Goal: Transaction & Acquisition: Purchase product/service

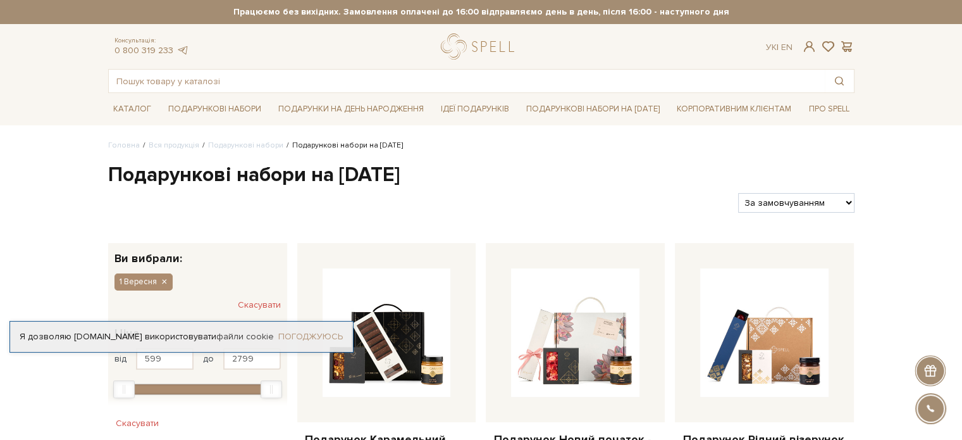
click at [307, 335] on link "Погоджуюсь" at bounding box center [310, 336] width 65 height 11
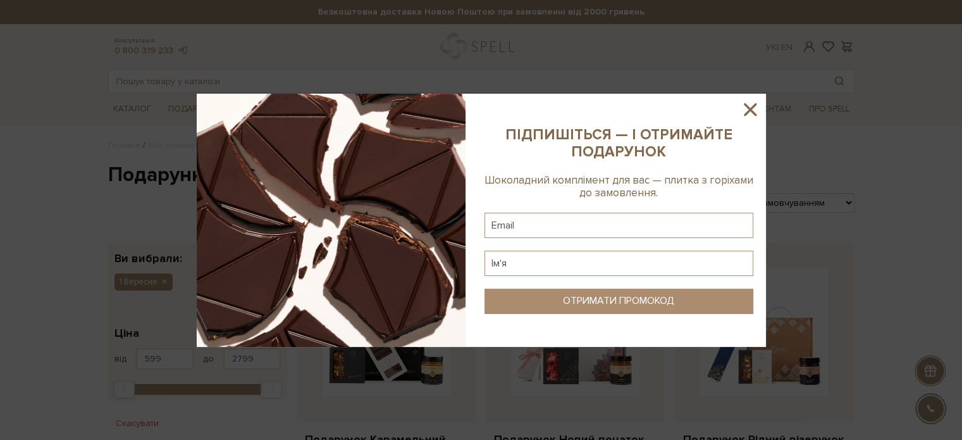
click at [757, 109] on icon at bounding box center [751, 110] width 22 height 22
click at [757, 109] on div at bounding box center [481, 220] width 962 height 440
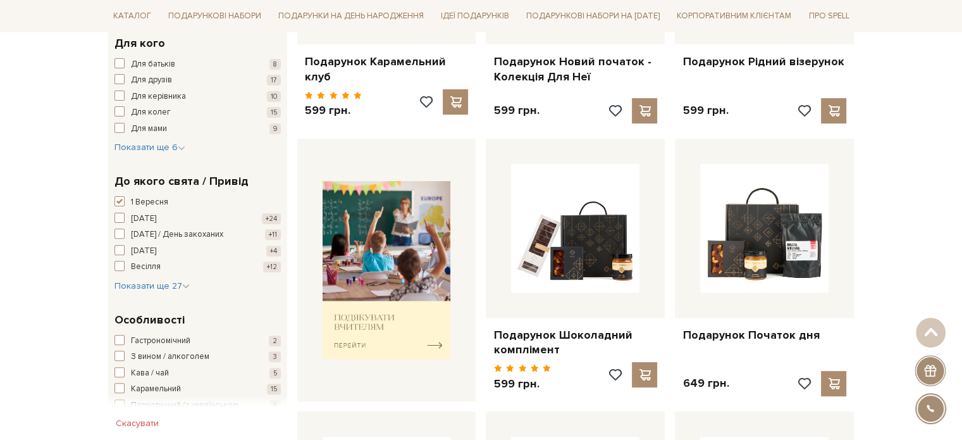
scroll to position [380, 0]
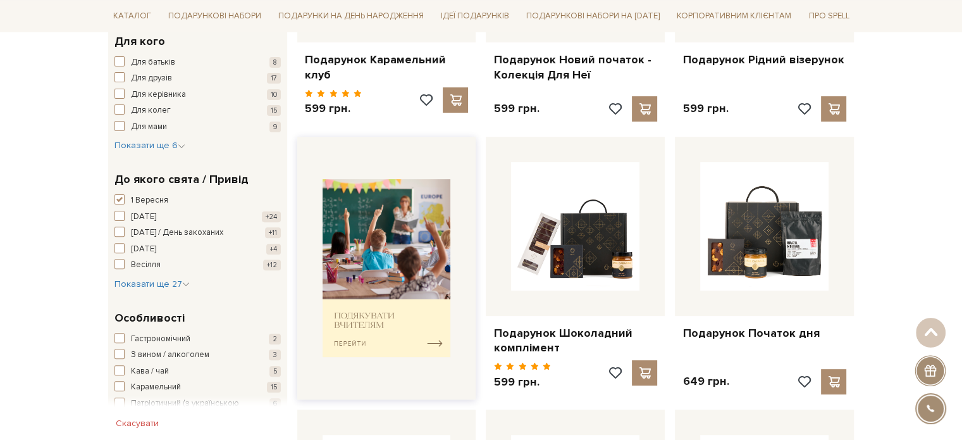
click at [378, 325] on img at bounding box center [387, 268] width 128 height 178
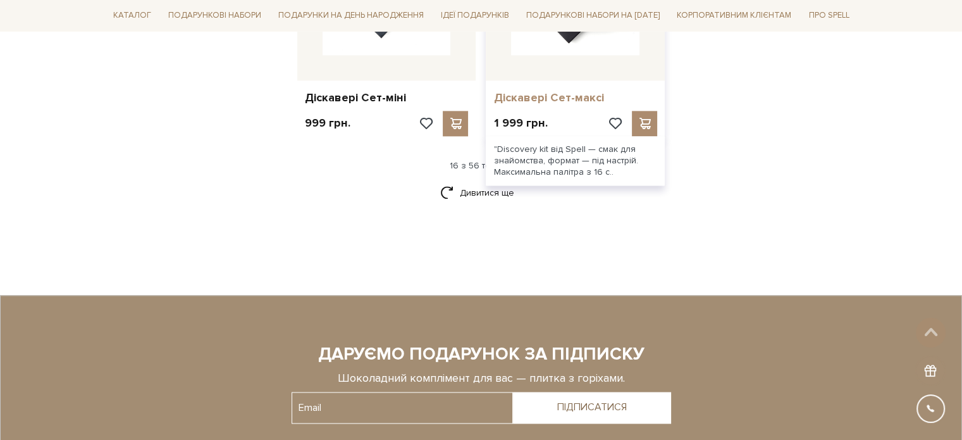
scroll to position [1582, 0]
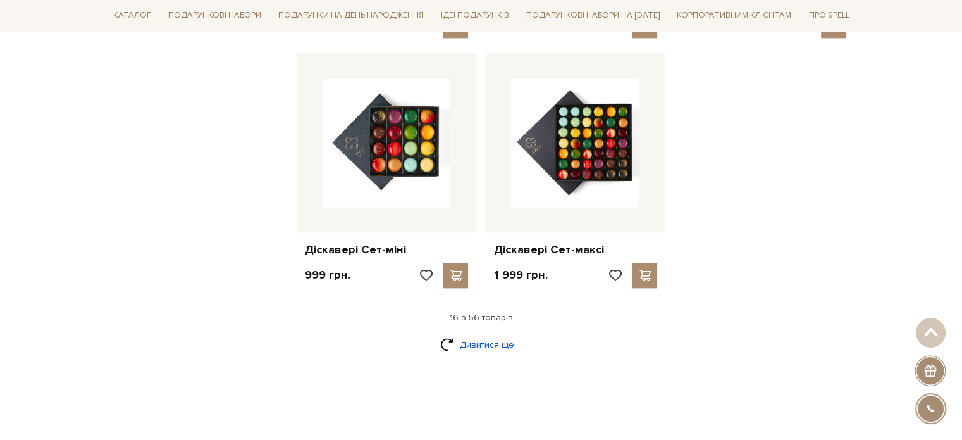
click at [462, 333] on link "Дивитися ще" at bounding box center [481, 344] width 82 height 22
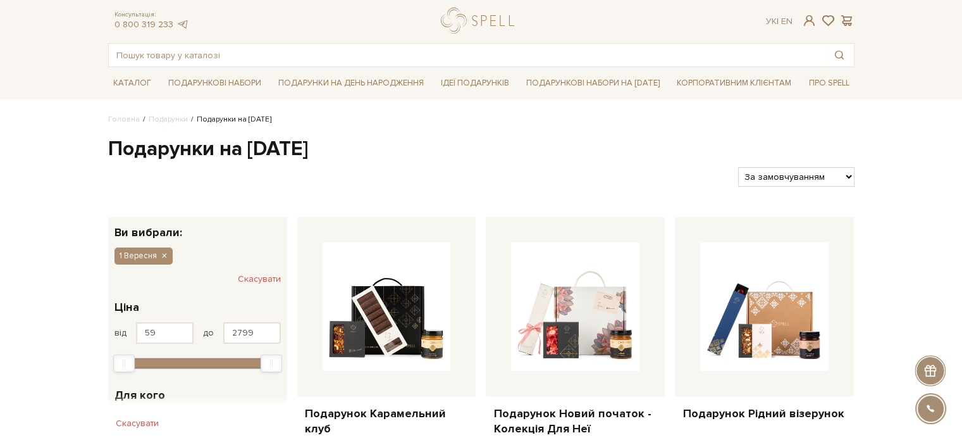
scroll to position [216, 0]
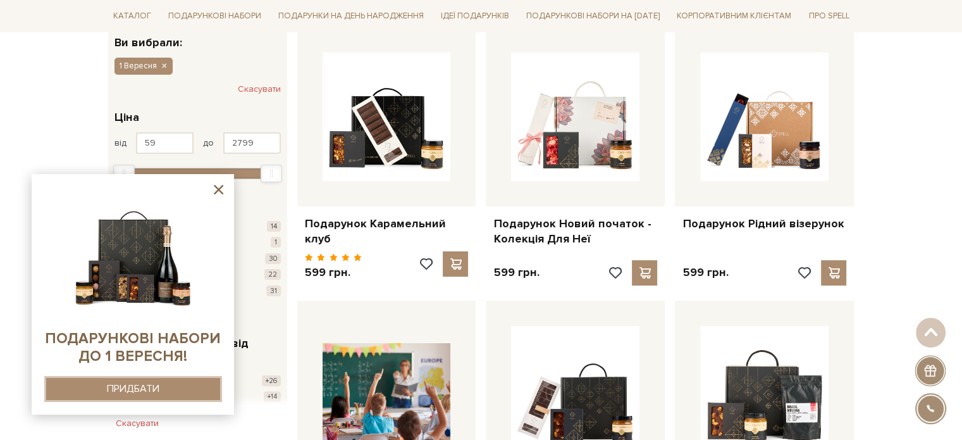
click at [174, 382] on button "ПРИДБАТИ" at bounding box center [133, 389] width 174 height 22
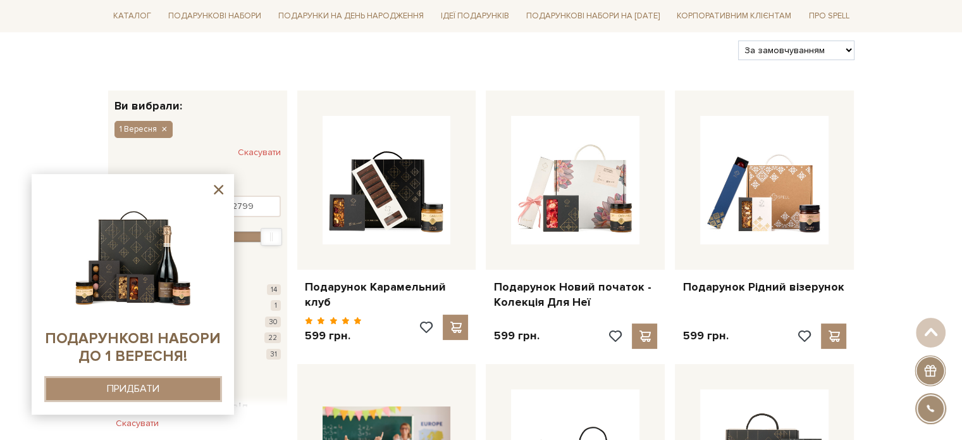
scroll to position [0, 0]
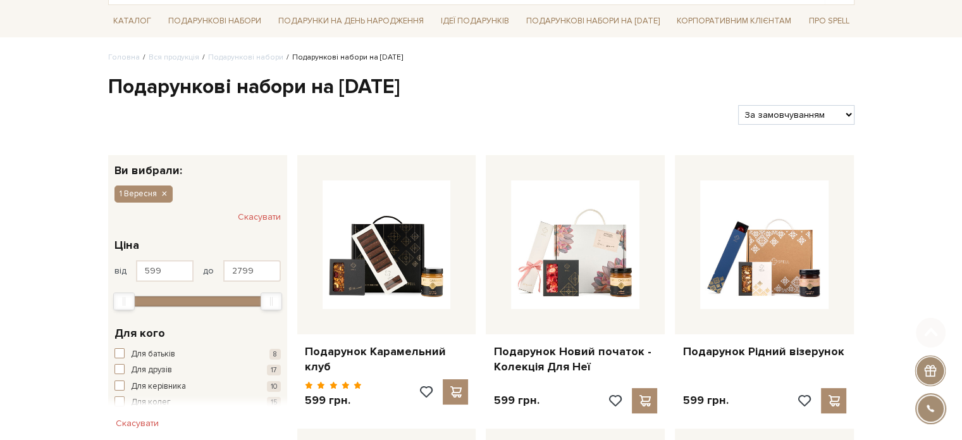
scroll to position [253, 0]
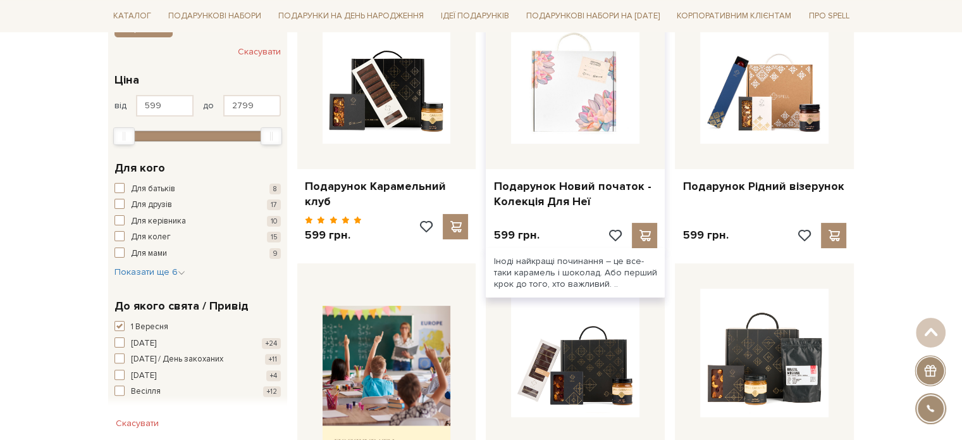
click at [559, 128] on img at bounding box center [575, 79] width 128 height 128
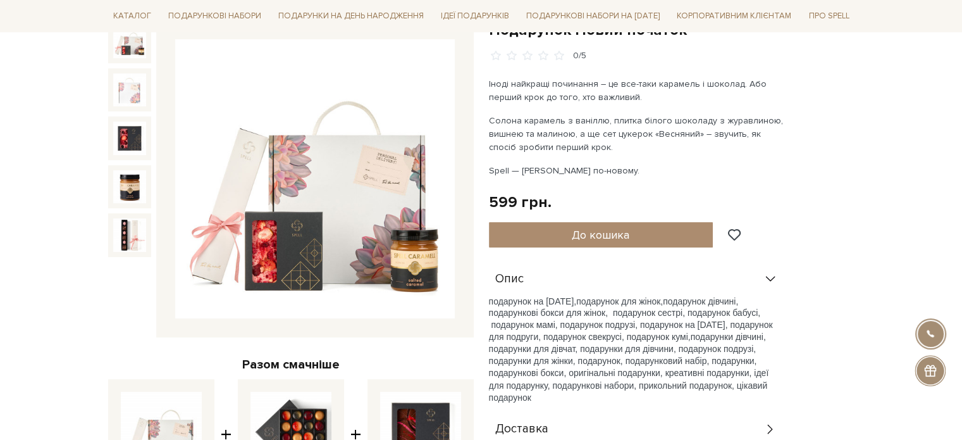
scroll to position [127, 0]
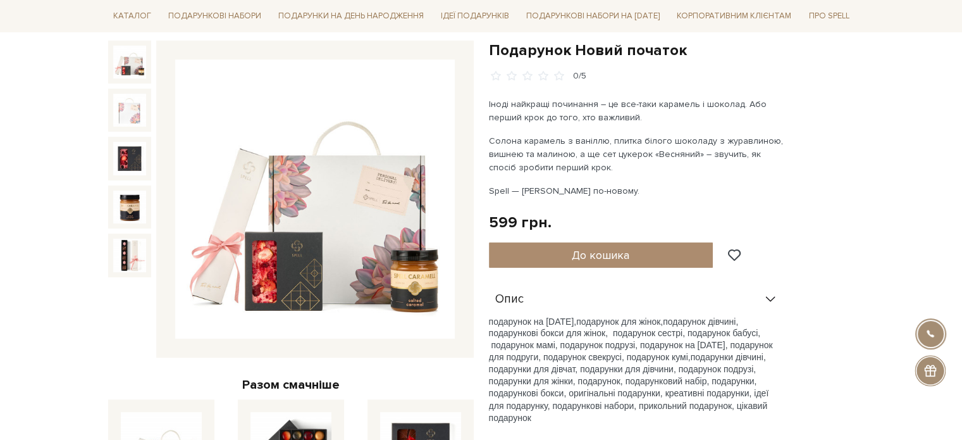
click at [341, 190] on img at bounding box center [315, 199] width 280 height 280
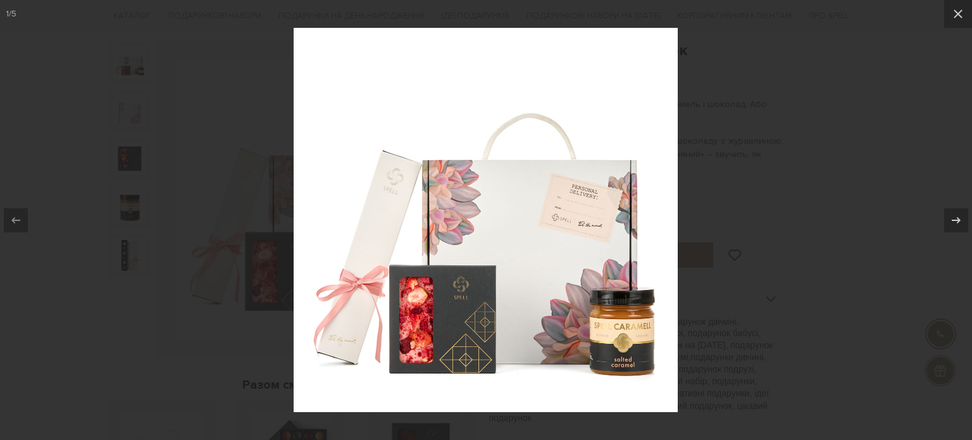
click at [194, 221] on div at bounding box center [486, 220] width 972 height 440
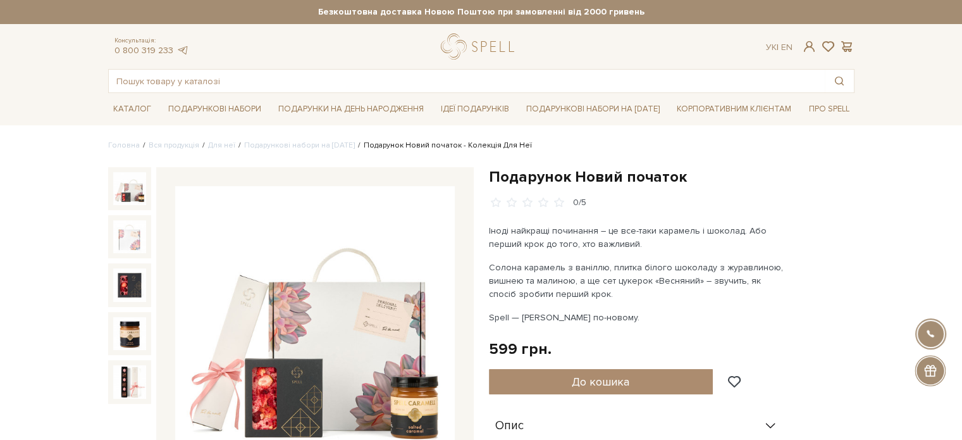
scroll to position [190, 0]
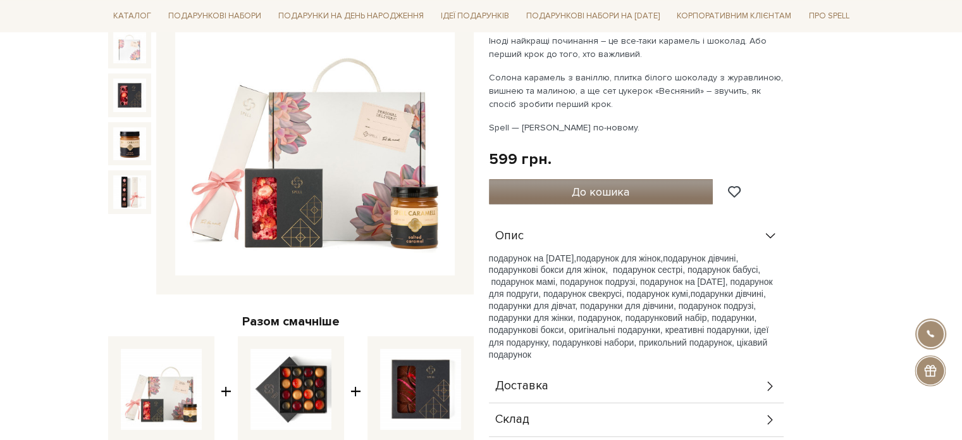
click at [542, 189] on button "До кошика" at bounding box center [601, 191] width 225 height 25
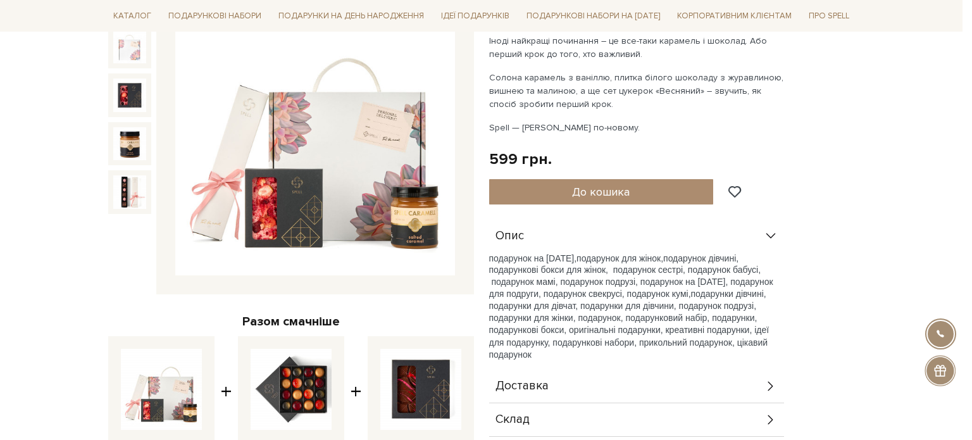
click at [438, 288] on div at bounding box center [486, 220] width 972 height 440
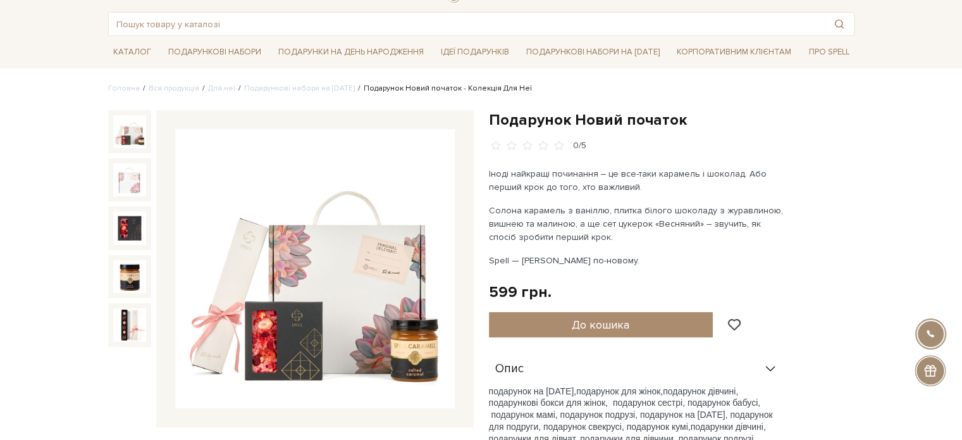
scroll to position [0, 0]
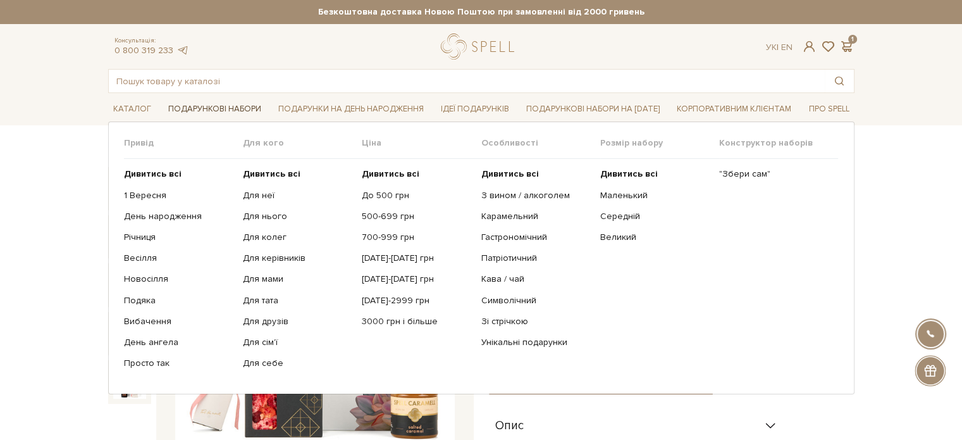
click at [207, 107] on link "Подарункові набори" at bounding box center [214, 109] width 103 height 20
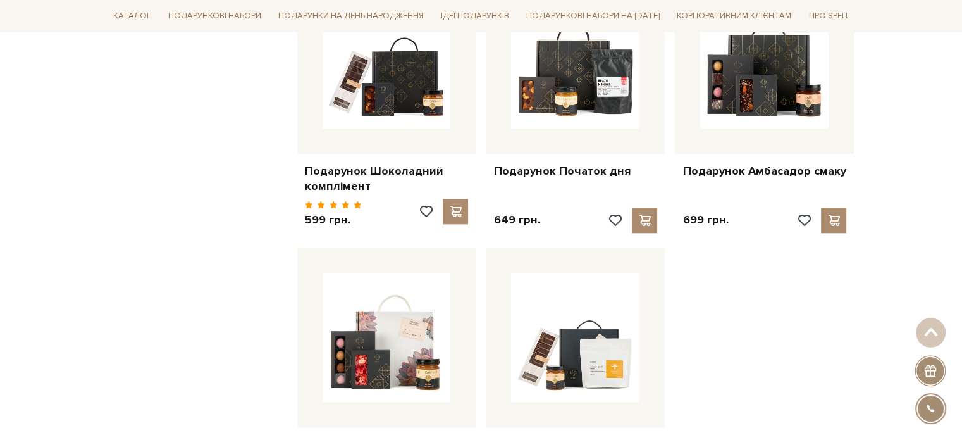
scroll to position [1582, 0]
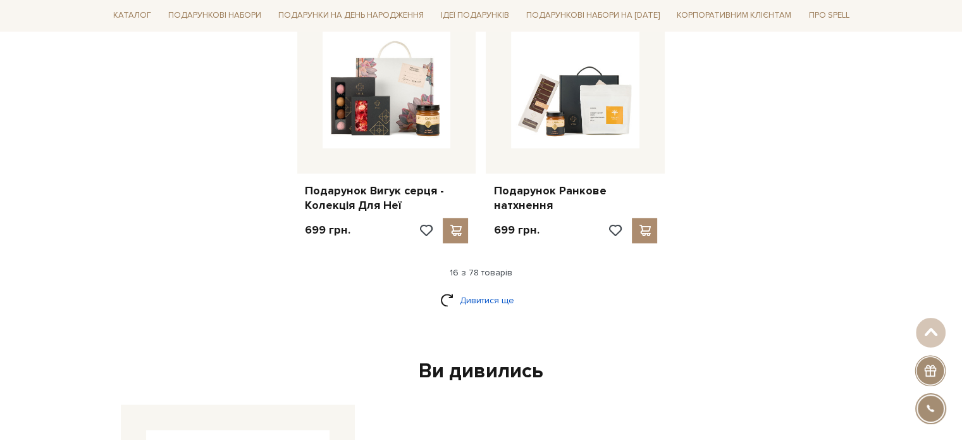
click at [458, 292] on link "Дивитися ще" at bounding box center [481, 300] width 82 height 22
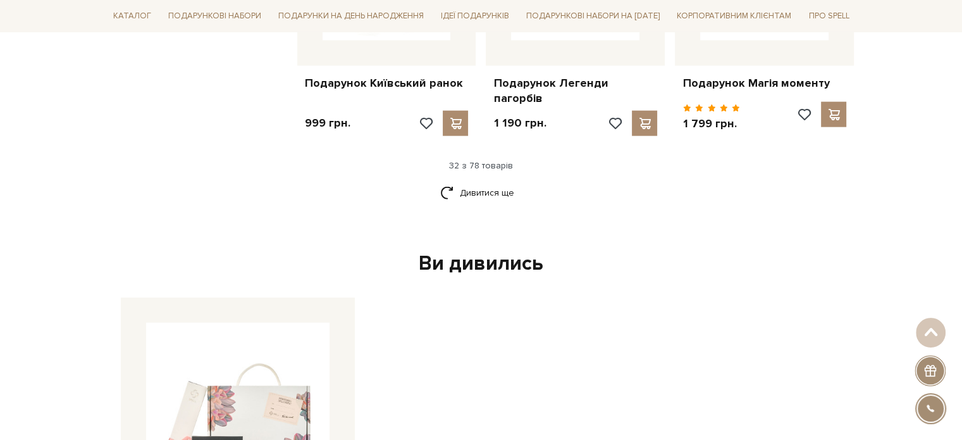
scroll to position [2973, 0]
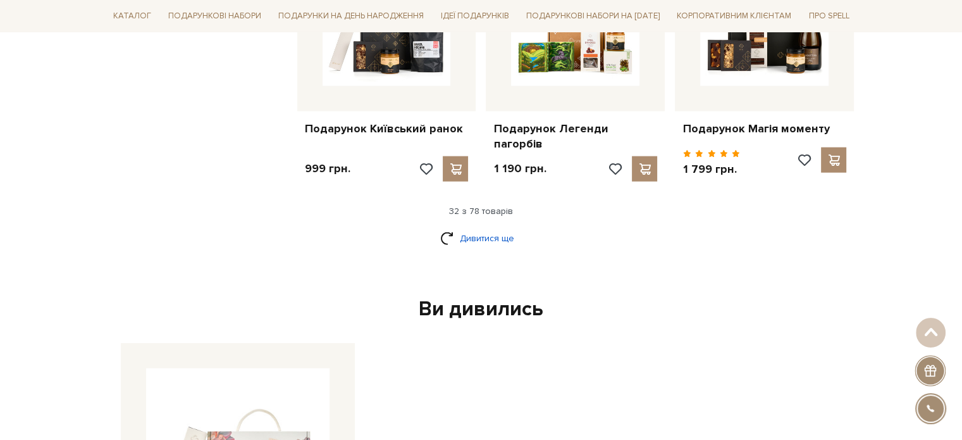
click at [477, 227] on link "Дивитися ще" at bounding box center [481, 238] width 82 height 22
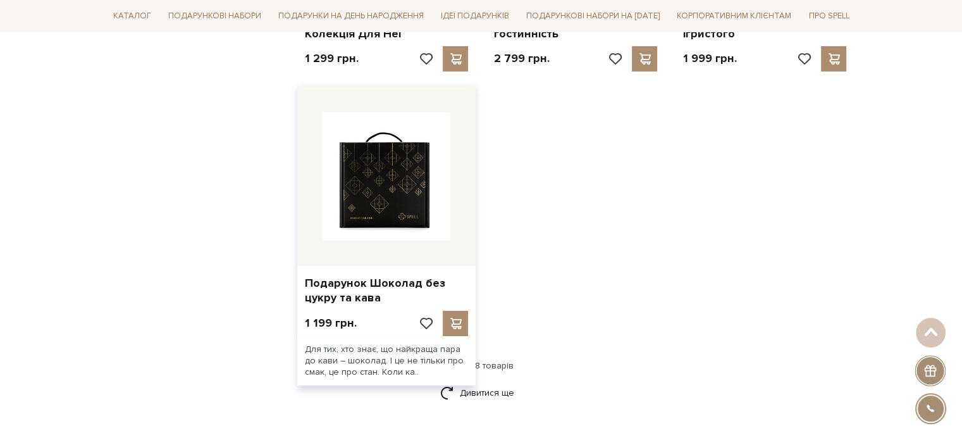
scroll to position [4238, 0]
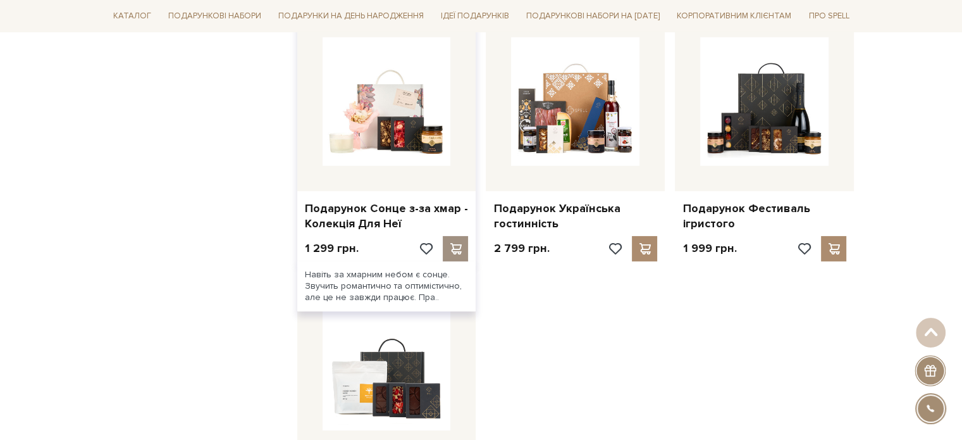
click at [451, 243] on span at bounding box center [456, 248] width 16 height 11
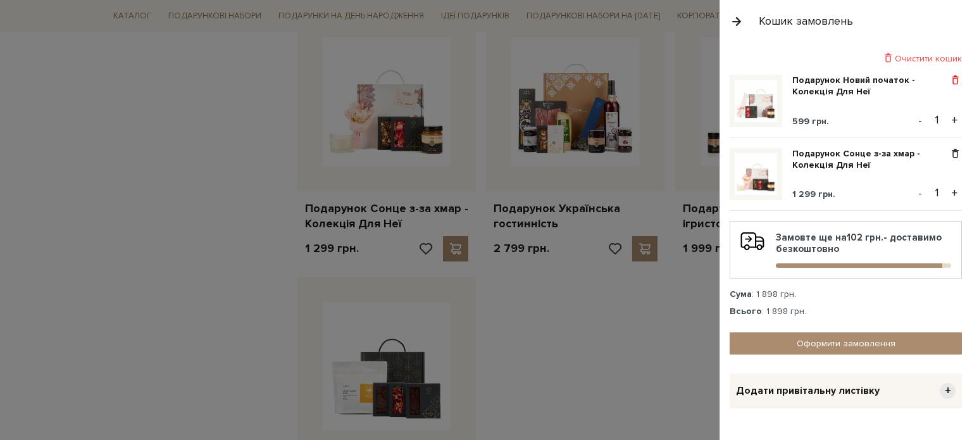
click at [948, 78] on span at bounding box center [954, 80] width 13 height 11
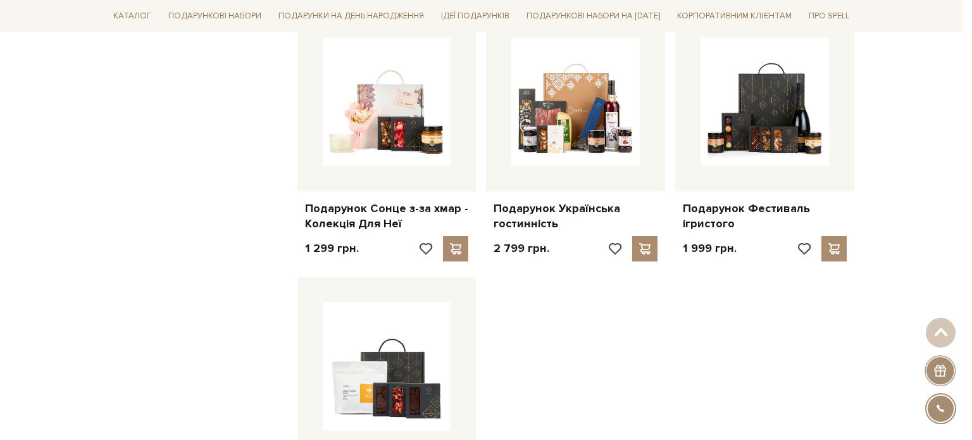
click at [677, 314] on div at bounding box center [486, 220] width 972 height 440
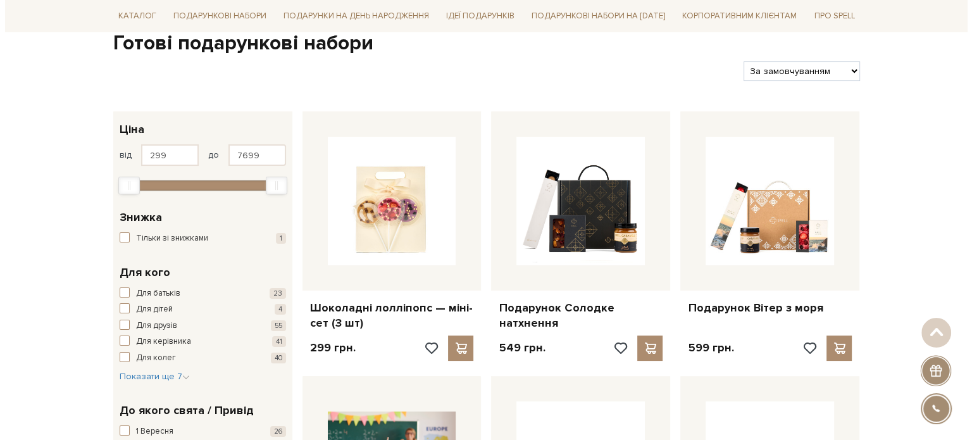
scroll to position [0, 0]
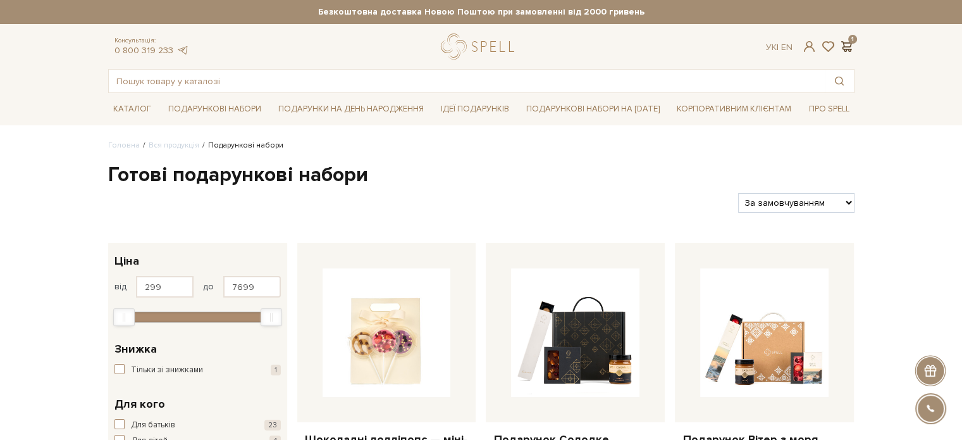
click at [848, 43] on span at bounding box center [846, 46] width 15 height 13
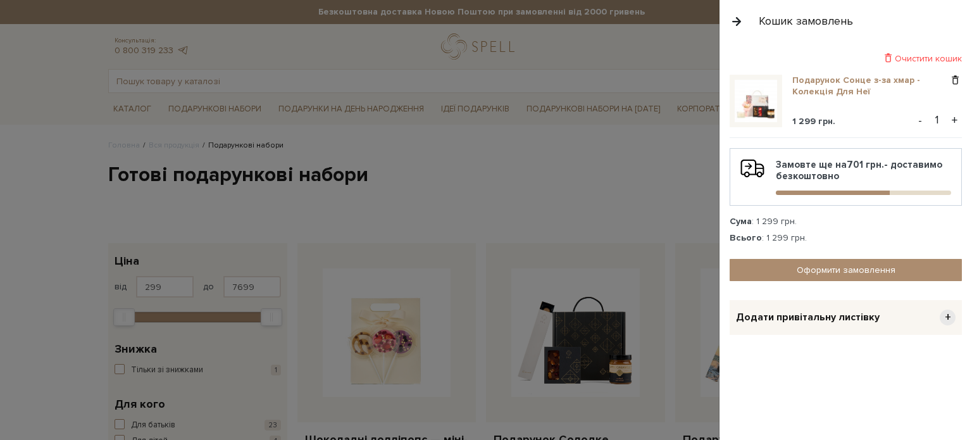
click at [815, 85] on link "Подарунок Сонце з-за хмар - Колекція Для Неї" at bounding box center [870, 86] width 156 height 23
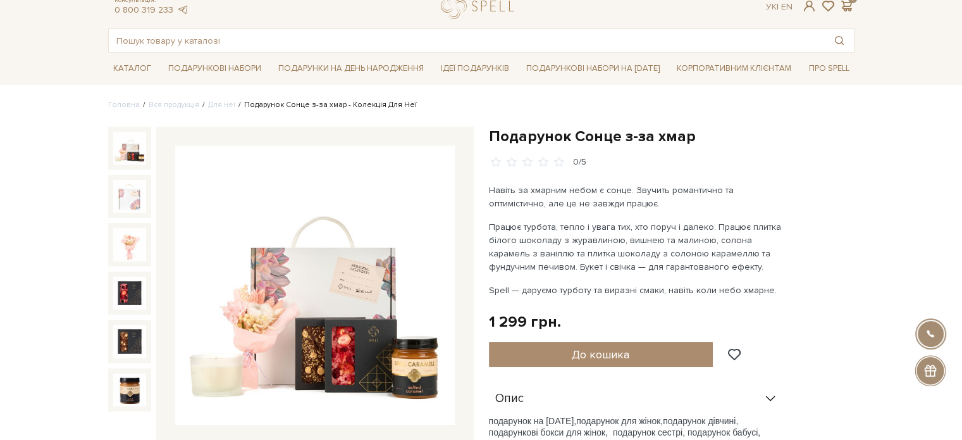
scroll to position [63, 0]
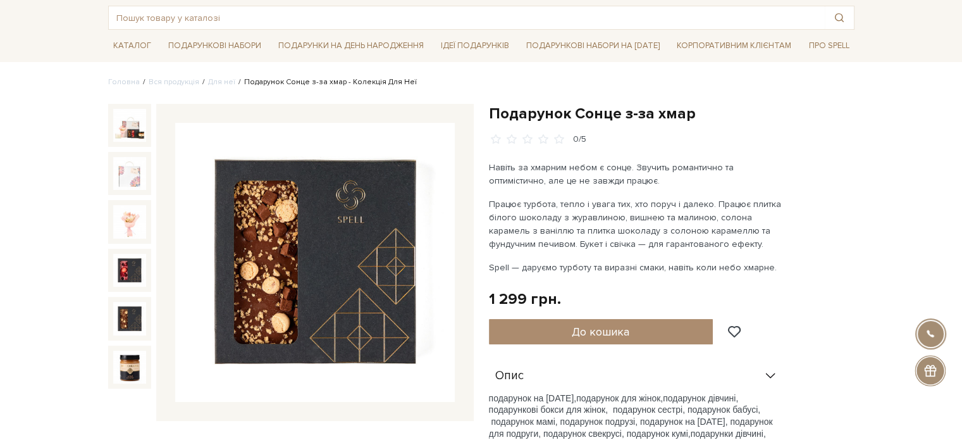
click at [123, 313] on img at bounding box center [129, 318] width 33 height 33
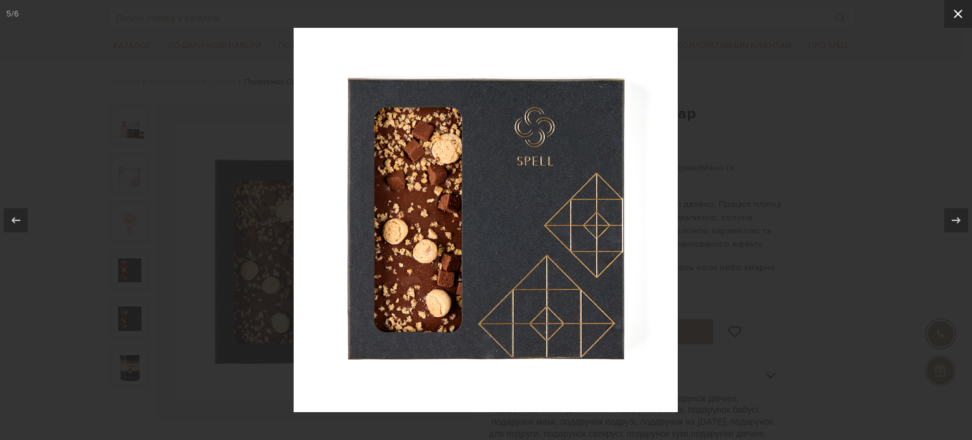
click at [953, 13] on icon at bounding box center [957, 13] width 15 height 15
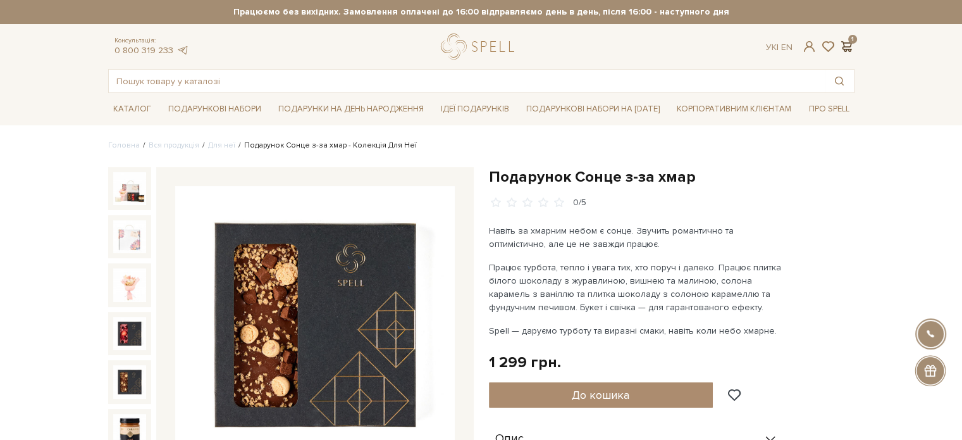
click at [850, 42] on span at bounding box center [846, 46] width 15 height 13
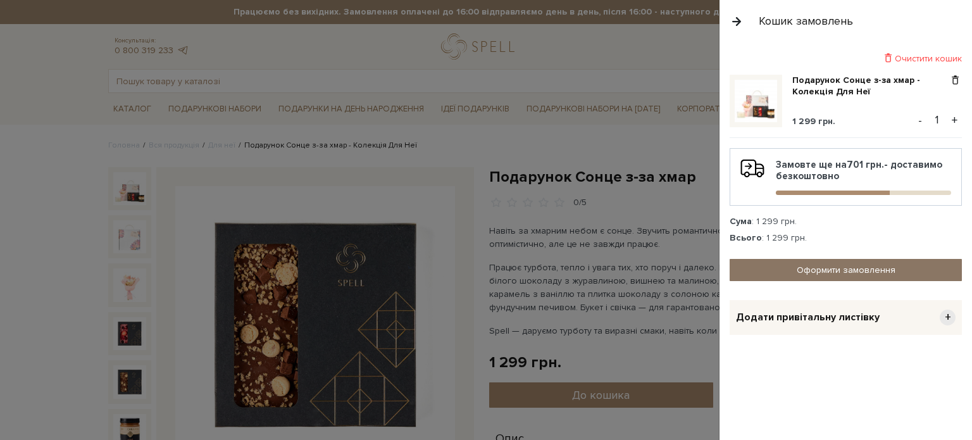
click at [833, 262] on link "Оформити замовлення" at bounding box center [845, 270] width 232 height 22
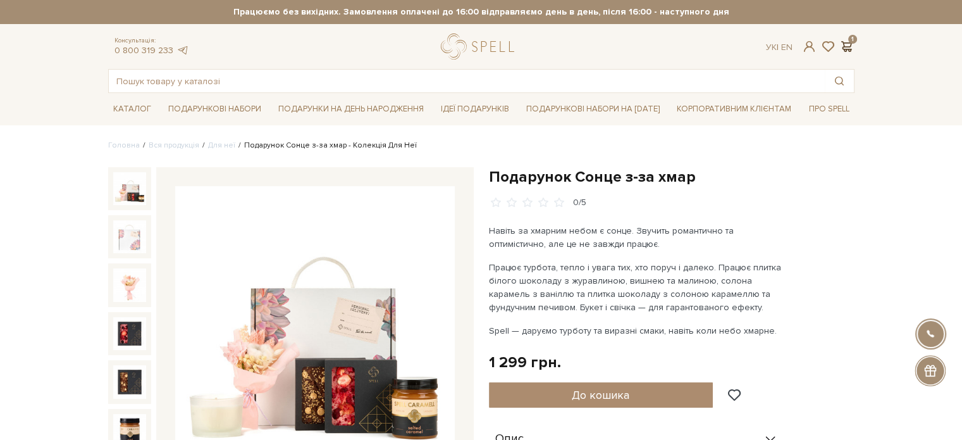
click at [841, 48] on span at bounding box center [846, 46] width 15 height 13
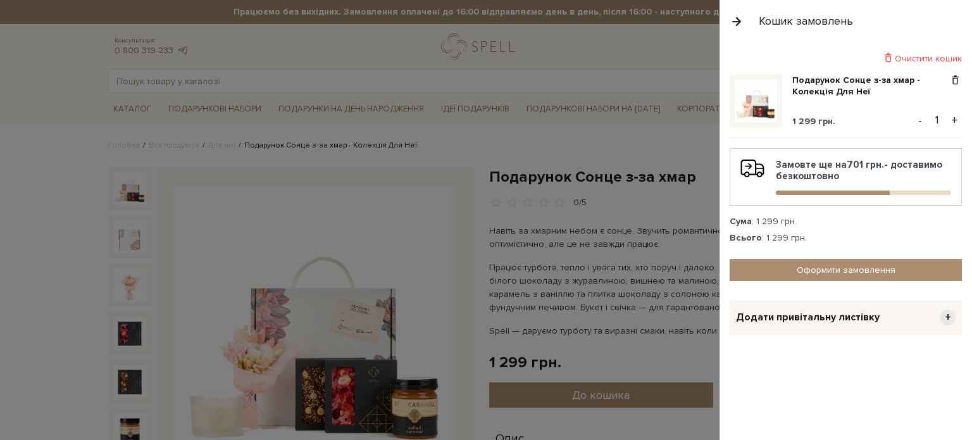
click at [832, 316] on span "Додати привітальну листівку" at bounding box center [808, 317] width 144 height 13
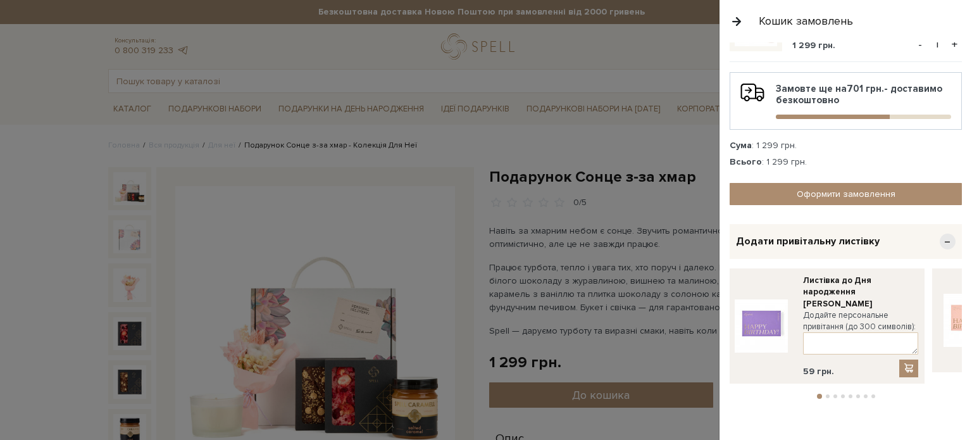
scroll to position [82, 0]
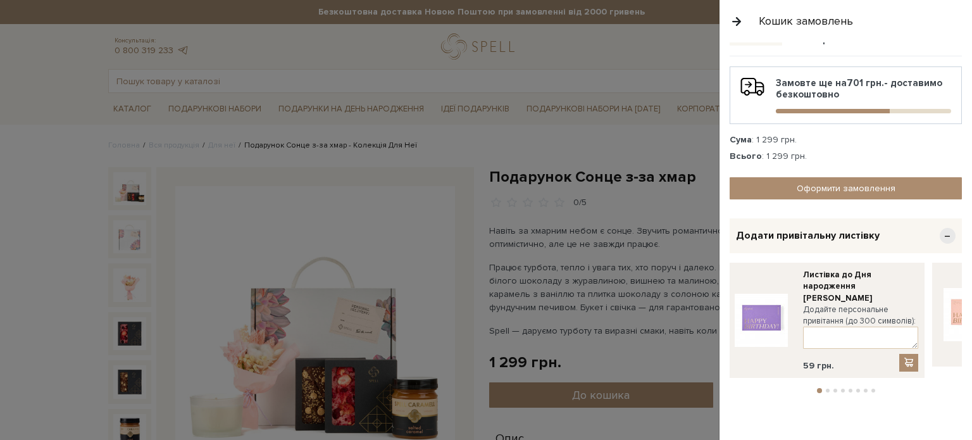
click at [833, 388] on li "3" at bounding box center [835, 390] width 8 height 4
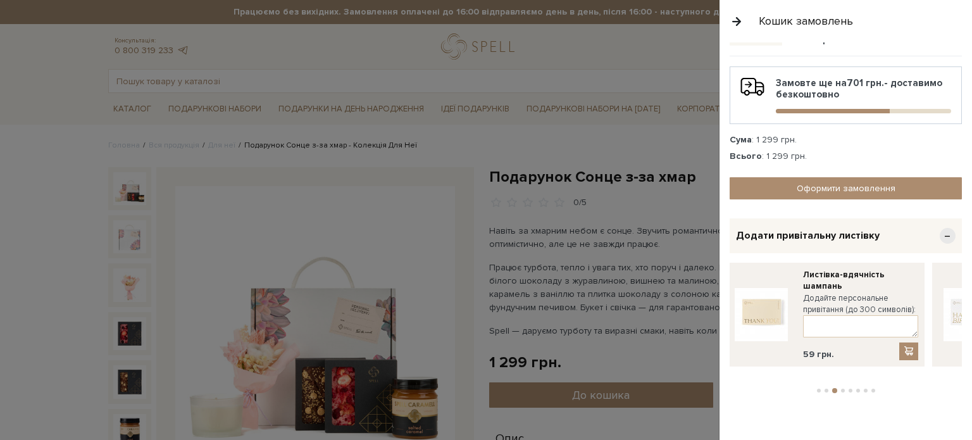
click at [824, 388] on button "2" at bounding box center [826, 390] width 4 height 4
click at [833, 388] on button "3" at bounding box center [835, 390] width 4 height 4
click at [841, 388] on button "4" at bounding box center [843, 390] width 4 height 4
click at [848, 388] on button "5" at bounding box center [850, 390] width 4 height 4
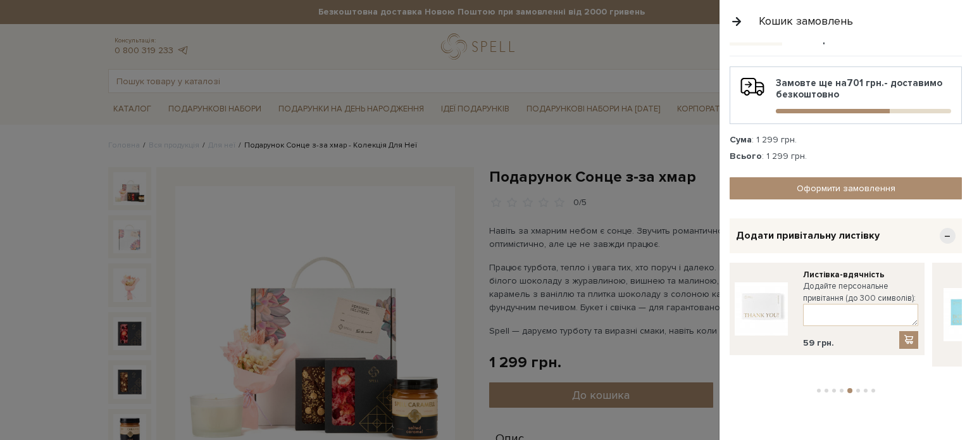
click at [854, 388] on li "6" at bounding box center [858, 390] width 8 height 4
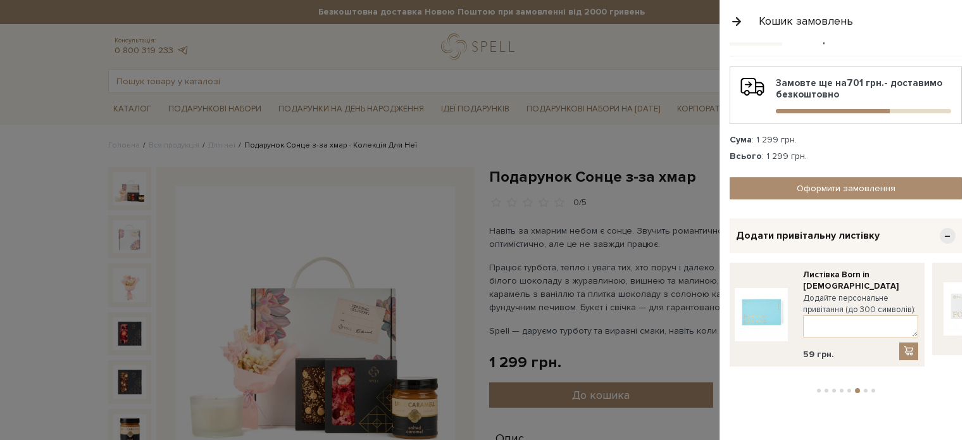
click at [864, 388] on button "7" at bounding box center [866, 390] width 4 height 4
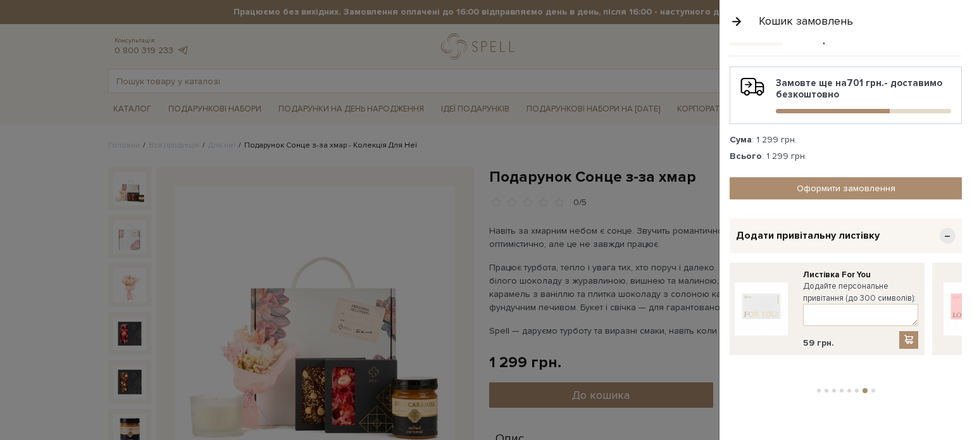
click at [871, 388] on button "8" at bounding box center [873, 390] width 4 height 4
click at [832, 388] on button "3" at bounding box center [834, 390] width 4 height 4
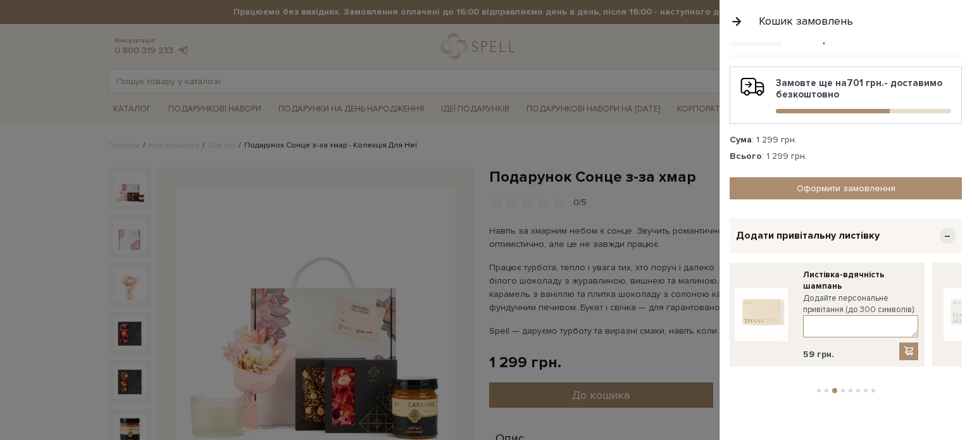
click at [833, 323] on textarea at bounding box center [860, 326] width 115 height 22
type textarea "Д"
click at [872, 326] on textarea "Дякуємо Вам за постійну підтримку, розвиток та тепло, яке Ви даруєте Сержику! З…" at bounding box center [860, 326] width 115 height 22
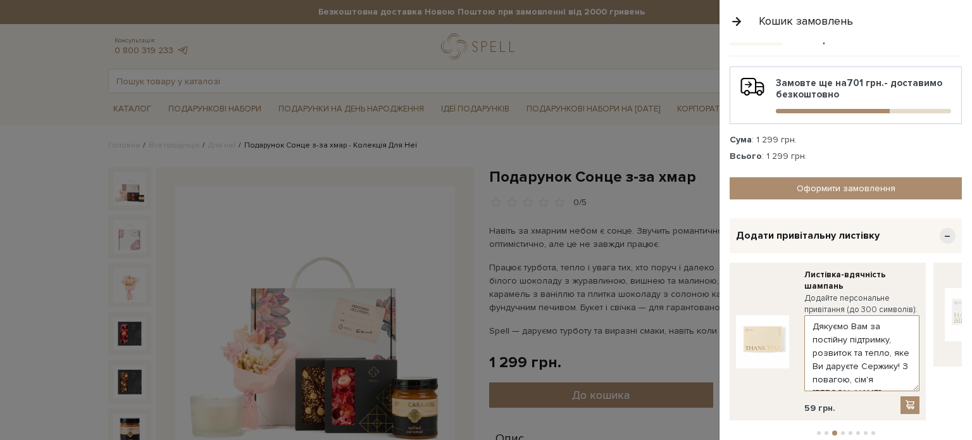
drag, startPoint x: 913, startPoint y: 331, endPoint x: 923, endPoint y: 393, distance: 63.3
click at [923, 393] on div "Листівка-вдячність шампань Додайте персональне привітання (до 300 символів): Дя…" at bounding box center [824, 342] width 201 height 158
click at [893, 349] on textarea "Дякуємо Вам за постійну підтримку, розвиток та тепло, яке Ви даруєте Сержику! З…" at bounding box center [861, 357] width 115 height 84
click at [840, 359] on textarea "Дякуємо Вам за постійну підтримку, розвиток та тепло, добро, яке Ви даруєте Сер…" at bounding box center [861, 357] width 115 height 84
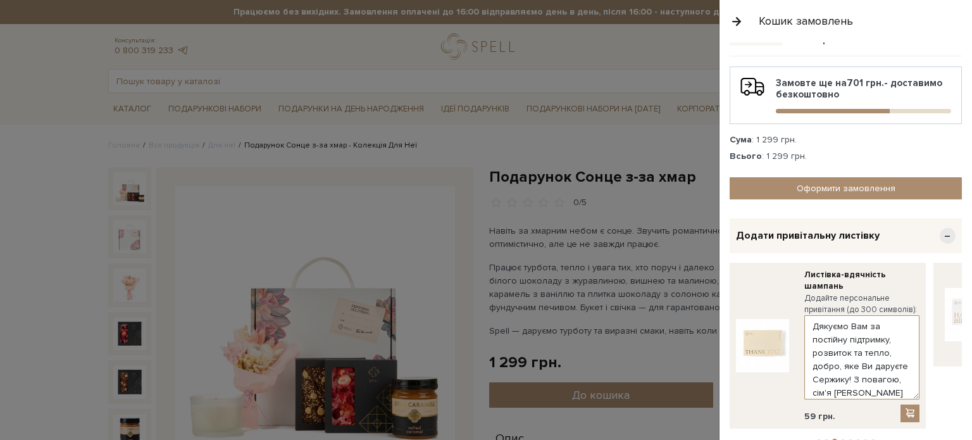
click at [838, 362] on textarea "Дякуємо Вам за постійну підтримку, розвиток та тепло, добро, яке Ви даруєте Сер…" at bounding box center [861, 357] width 115 height 84
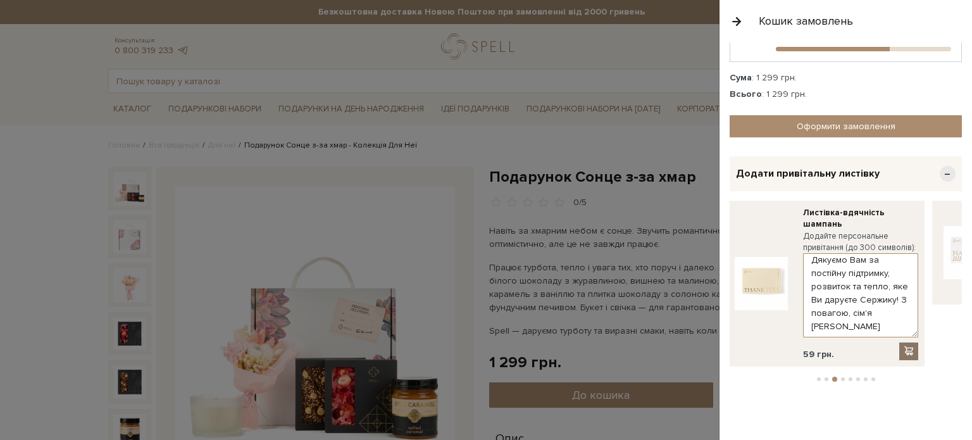
type textarea "Дякуємо Вам за постійну підтримку, розвиток та тепло, яке Ви даруєте Сержику! З…"
click at [906, 347] on span at bounding box center [908, 350] width 13 height 11
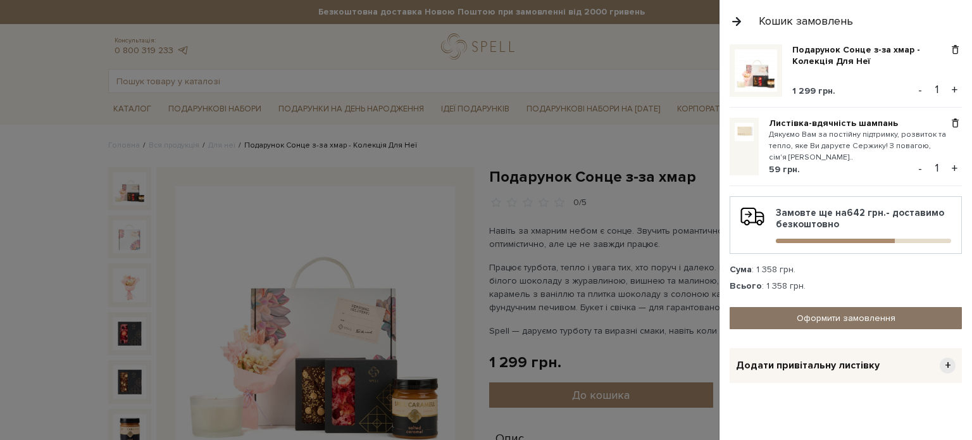
click at [847, 314] on link "Оформити замовлення" at bounding box center [845, 318] width 232 height 22
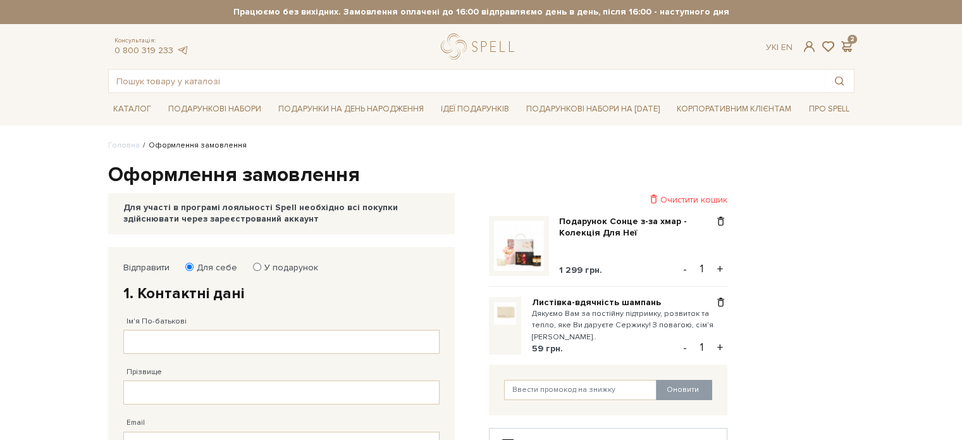
scroll to position [63, 0]
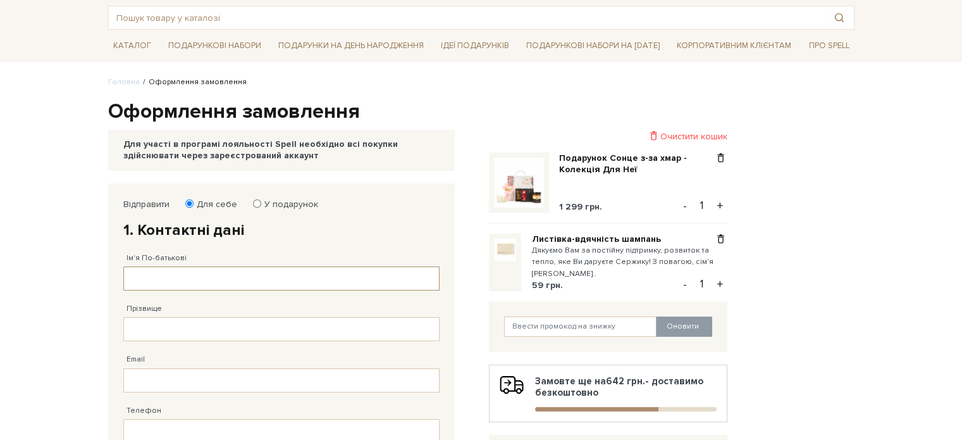
click at [253, 276] on input "Ім'я По-батькові" at bounding box center [281, 278] width 316 height 24
type input ";"
type input "[PERSON_NAME]"
click at [220, 330] on input "Прізвище" at bounding box center [281, 329] width 316 height 24
type input "[PERSON_NAME]"
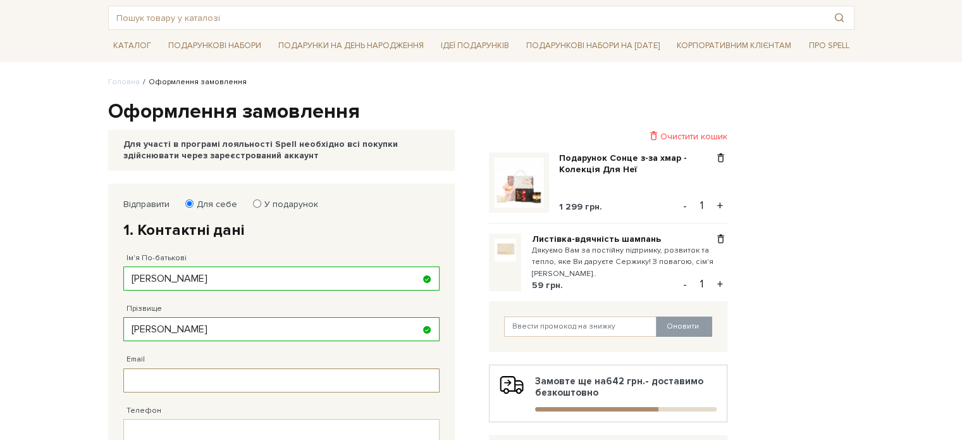
click at [210, 372] on input "Email" at bounding box center [281, 380] width 316 height 24
type input "[EMAIL_ADDRESS][DOMAIN_NAME]"
type input "[PHONE_NUMBER]"
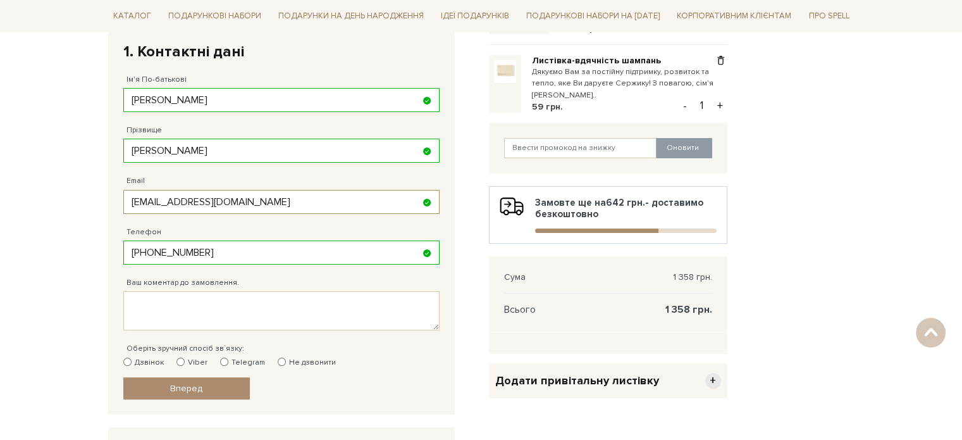
scroll to position [381, 0]
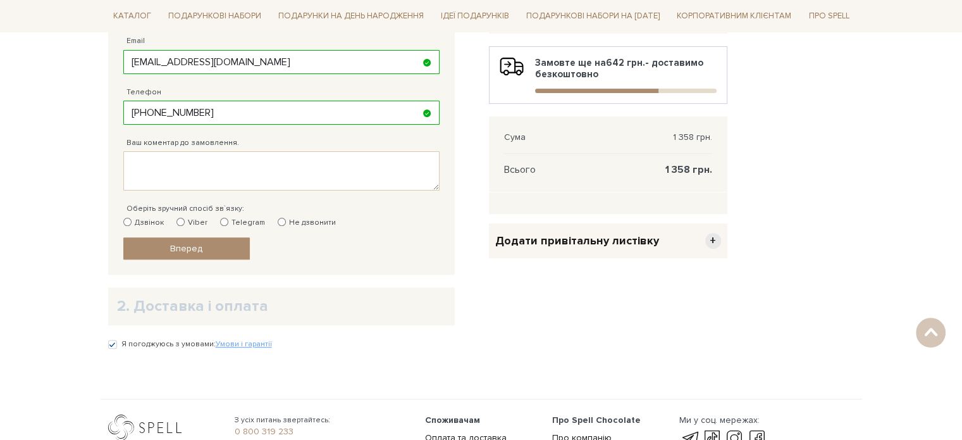
click at [220, 220] on input "Telegram" at bounding box center [224, 222] width 8 height 8
radio input "true"
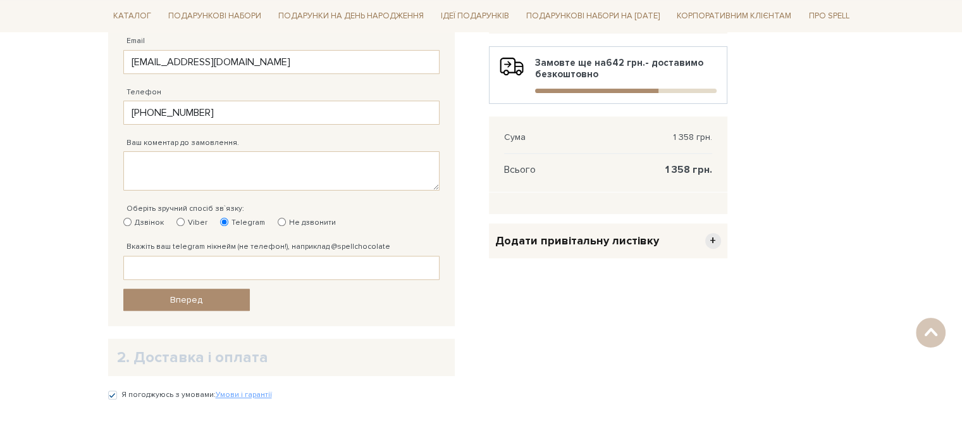
click at [278, 218] on input "Не дзвонити" at bounding box center [282, 222] width 8 height 8
radio input "true"
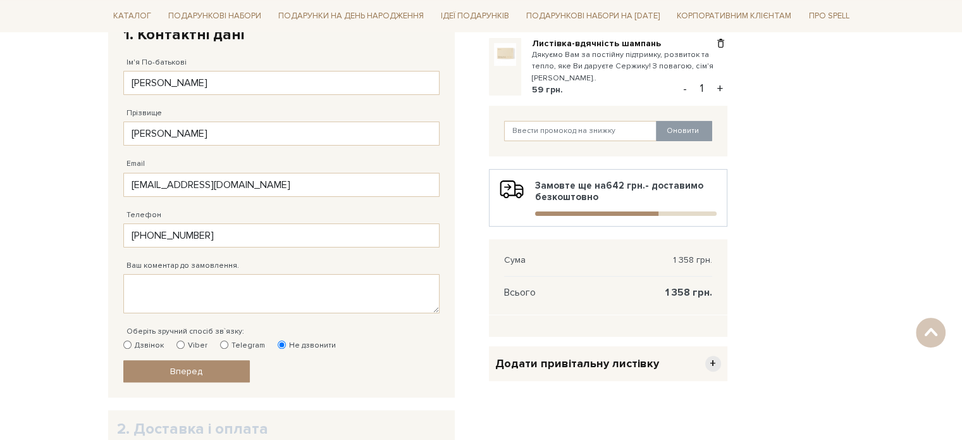
scroll to position [318, 0]
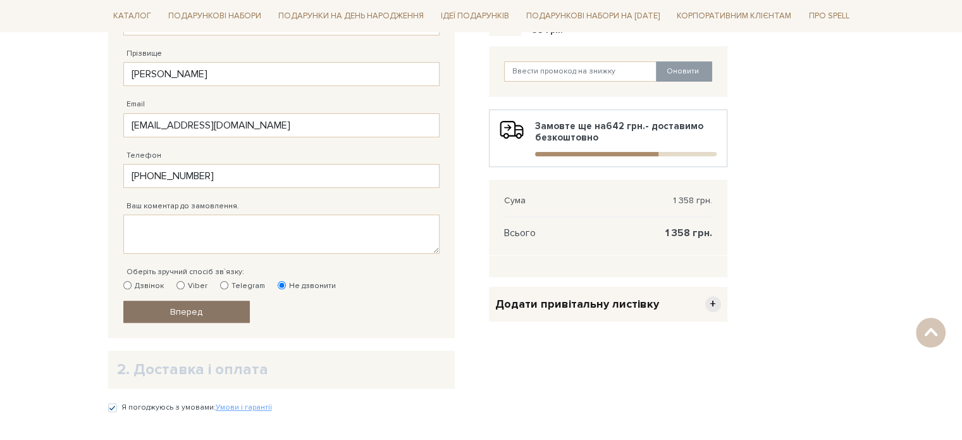
click at [201, 300] on link "Вперед" at bounding box center [186, 311] width 127 height 22
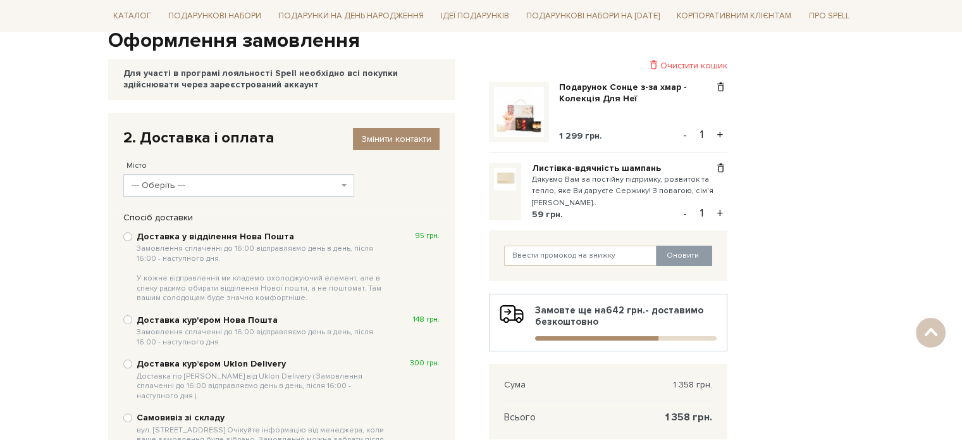
scroll to position [120, 0]
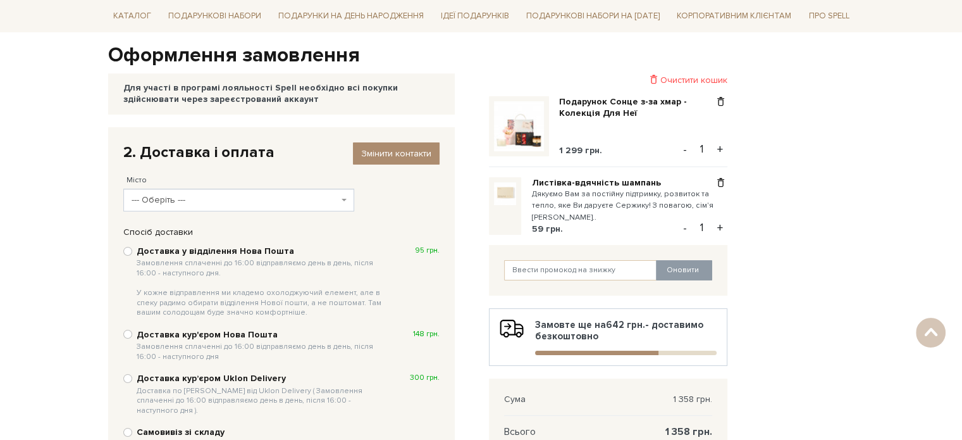
click at [264, 198] on span "--- Оберіть ---" at bounding box center [235, 200] width 207 height 13
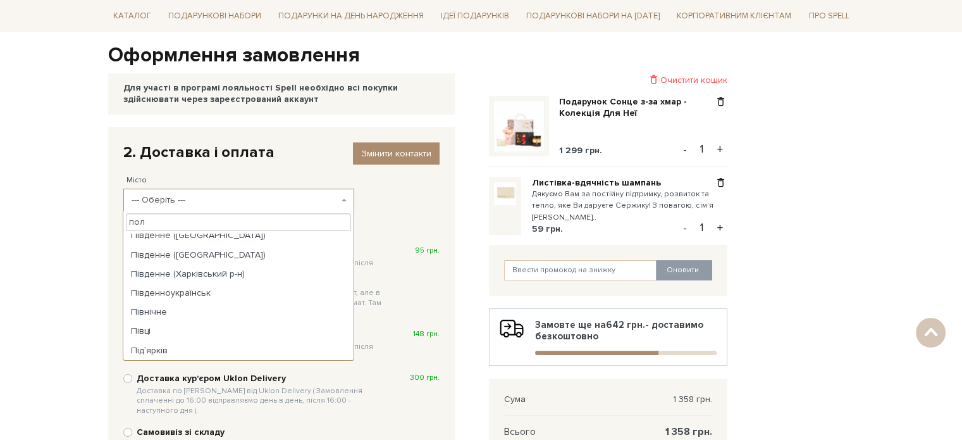
scroll to position [0, 0]
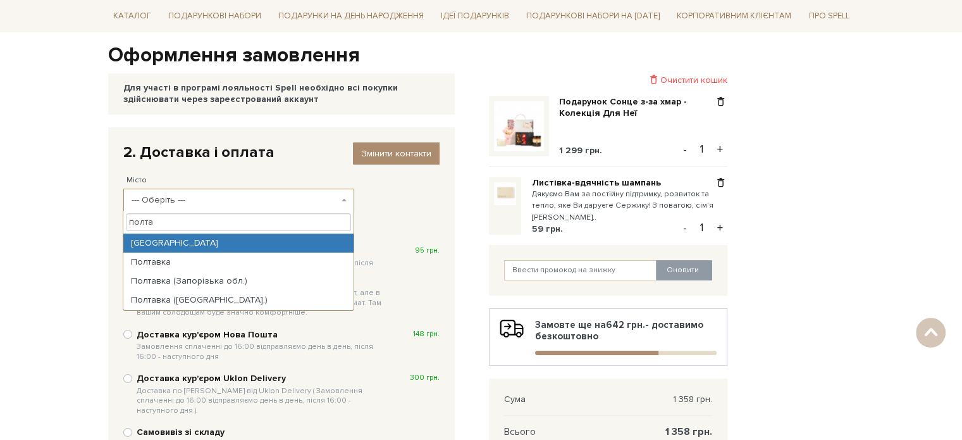
type input "полта"
select select "[GEOGRAPHIC_DATA]"
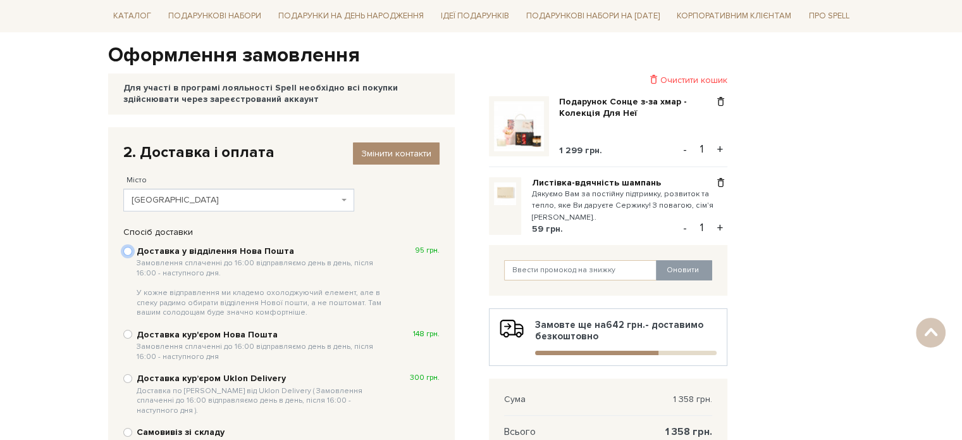
click at [127, 251] on input "Доставка у відділення Нова Пошта Замовлення сплаченні до 16:00 відправляємо ден…" at bounding box center [127, 251] width 9 height 9
radio input "true"
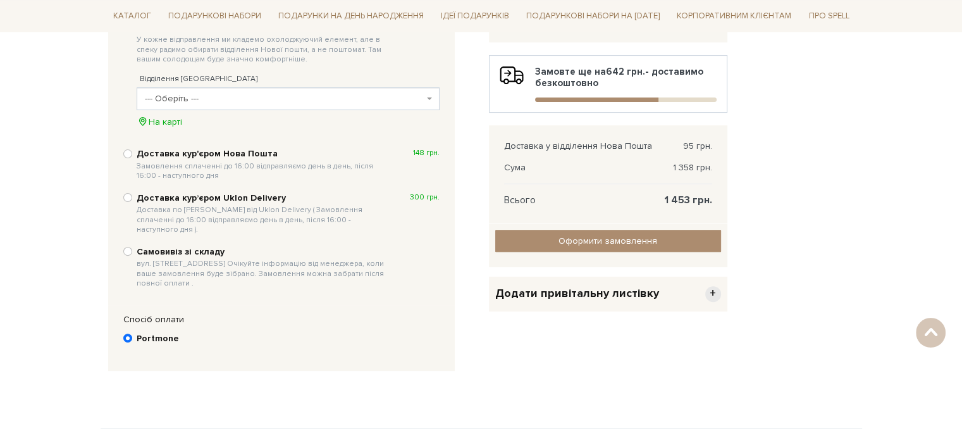
scroll to position [246, 0]
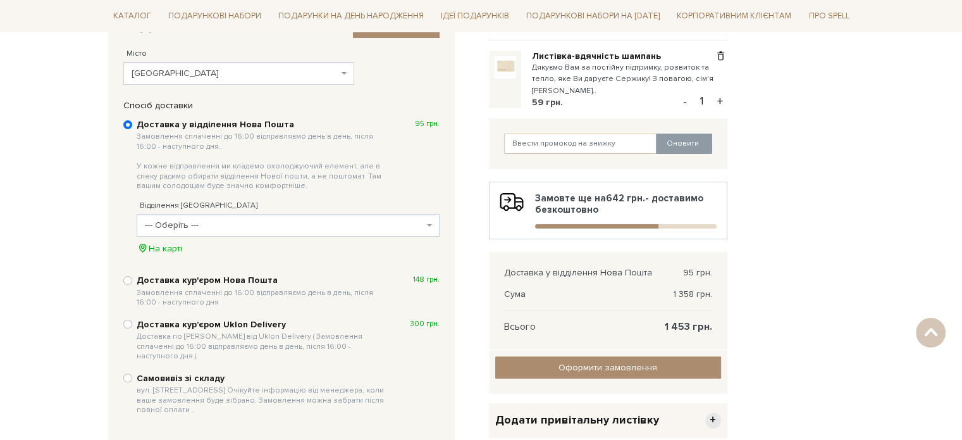
click at [247, 230] on span "--- Оберіть ---" at bounding box center [284, 225] width 279 height 13
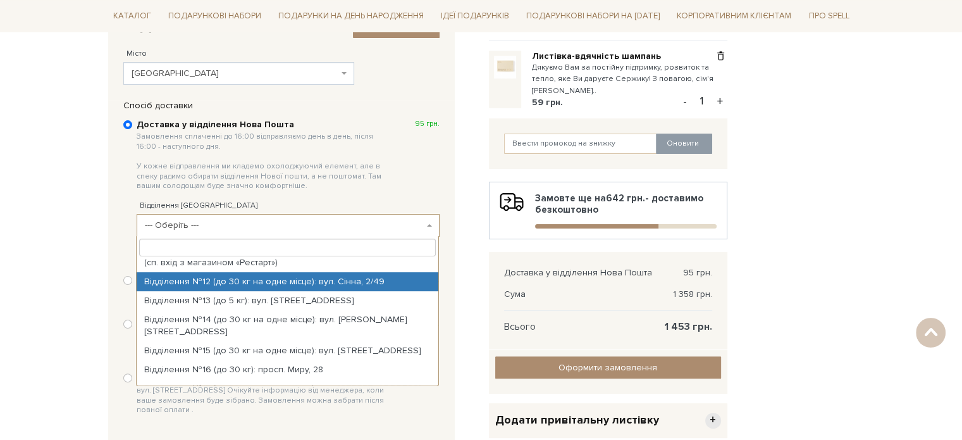
scroll to position [253, 0]
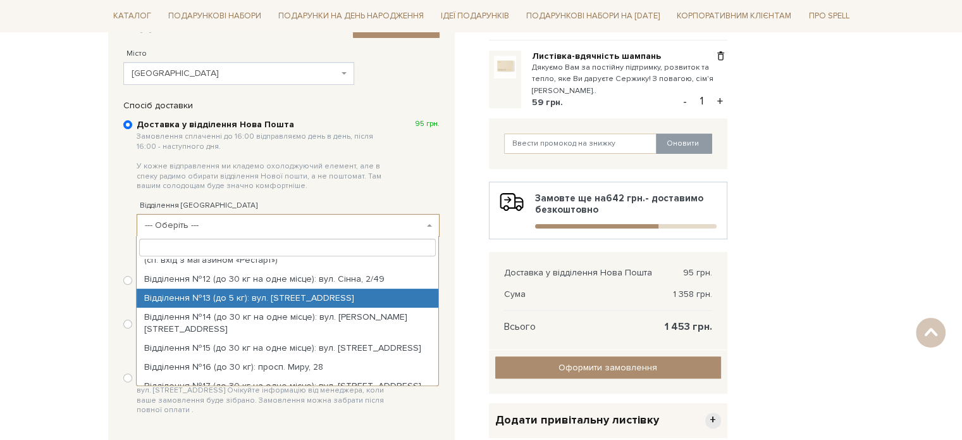
select select "Відділення №13 (до 5 кг): вул. [STREET_ADDRESS]"
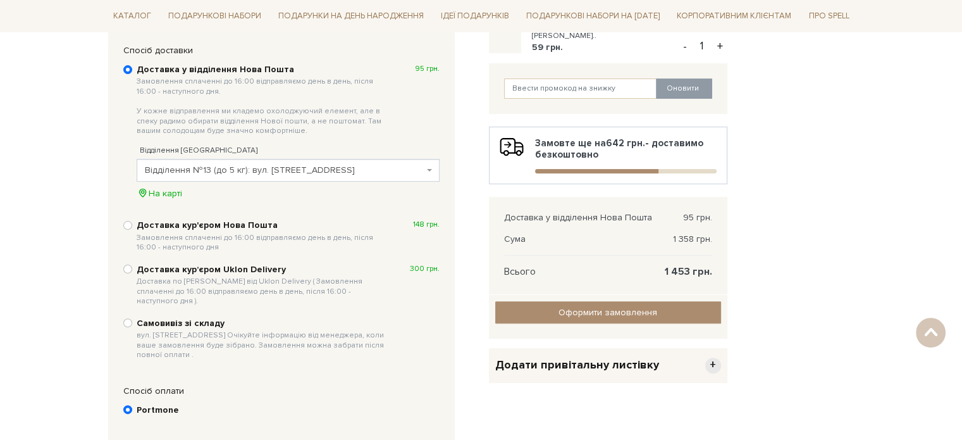
scroll to position [436, 0]
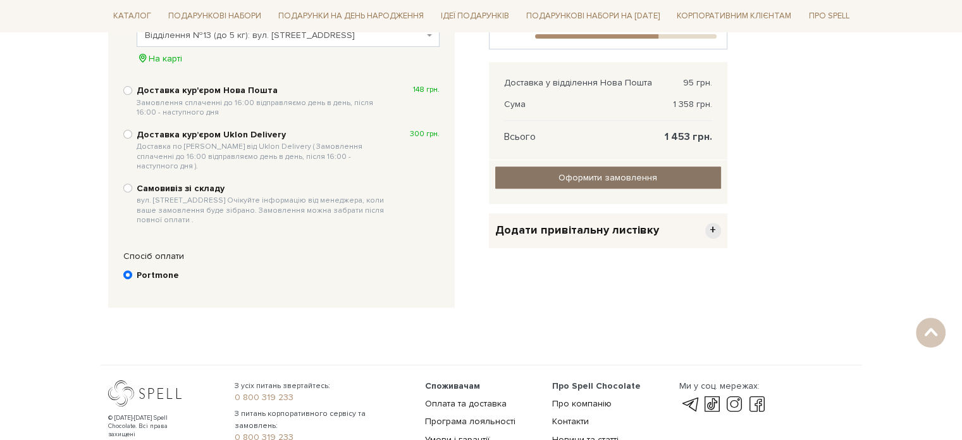
click at [624, 171] on input "Оформити замовлення" at bounding box center [608, 177] width 226 height 22
